Goal: Task Accomplishment & Management: Manage account settings

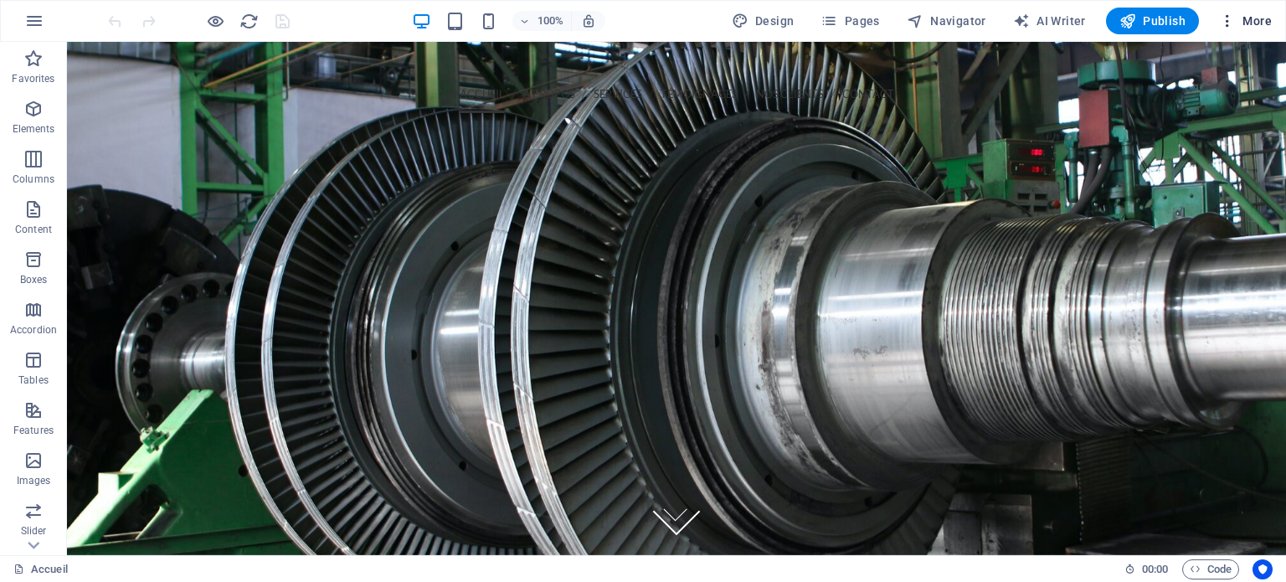
click at [1229, 16] on icon "button" at bounding box center [1227, 21] width 17 height 17
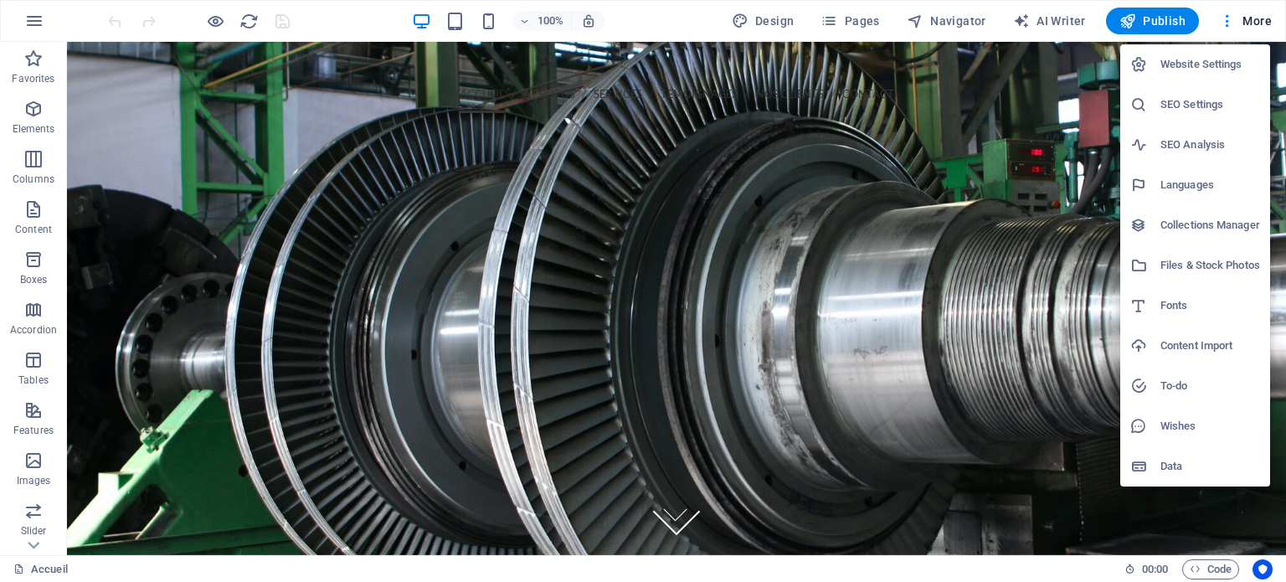
click at [1206, 347] on h6 "Content Import" at bounding box center [1210, 346] width 100 height 20
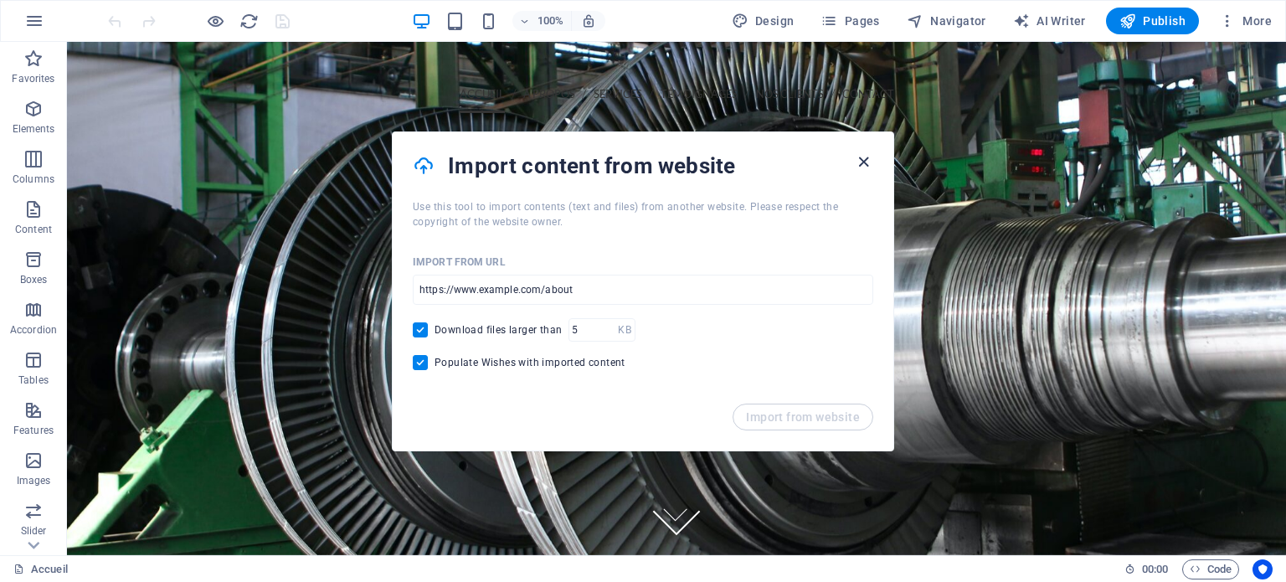
click at [867, 159] on icon "button" at bounding box center [863, 161] width 19 height 19
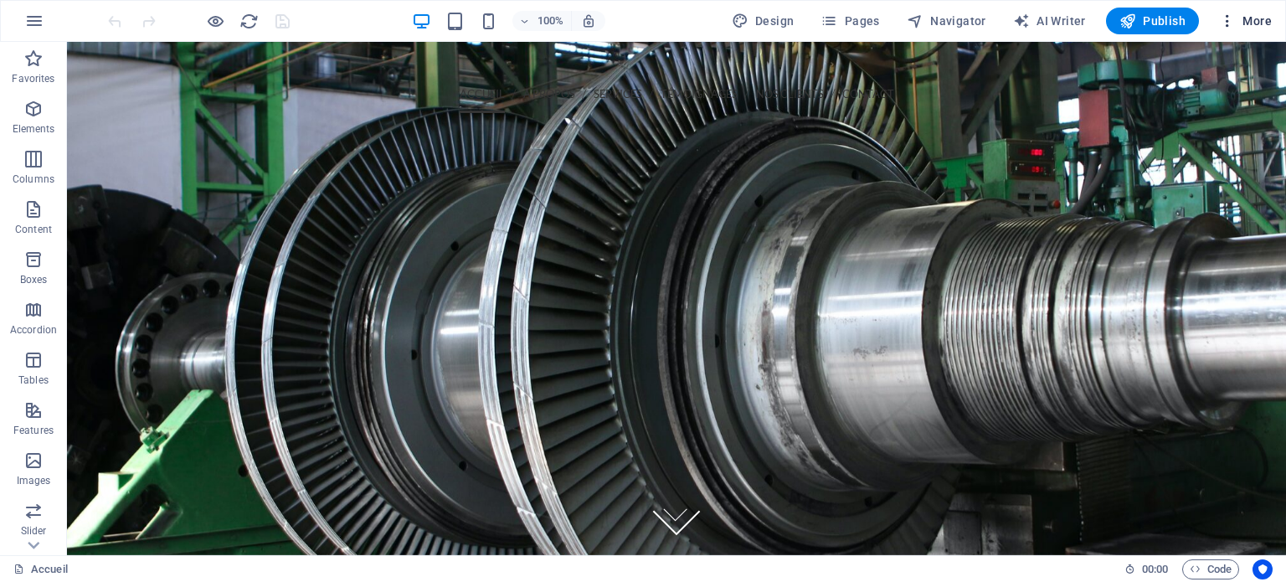
click at [1228, 16] on icon "button" at bounding box center [1227, 21] width 17 height 17
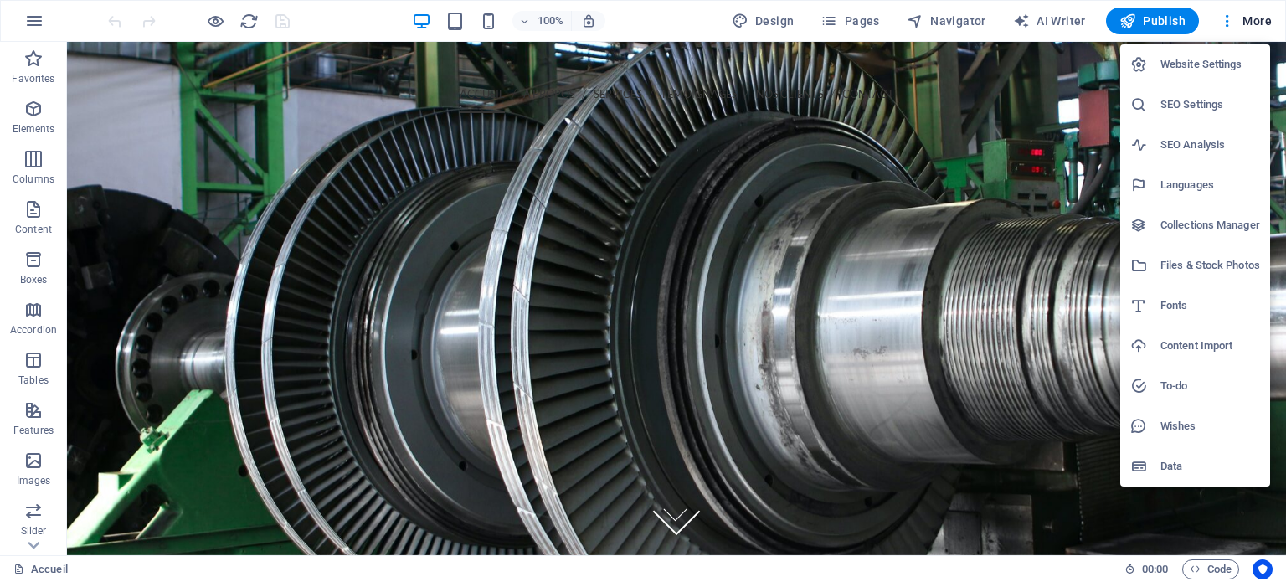
click at [1180, 73] on h6 "Website Settings" at bounding box center [1210, 64] width 100 height 20
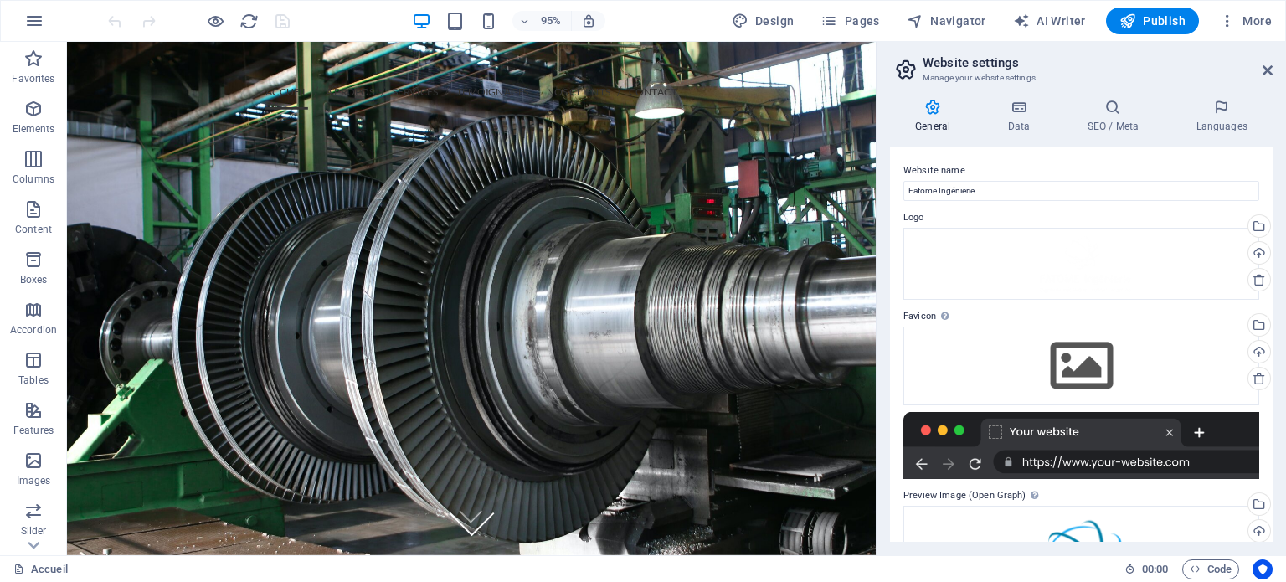
click at [1269, 59] on h2 "Website settings" at bounding box center [1098, 62] width 350 height 15
